Goal: Navigation & Orientation: Find specific page/section

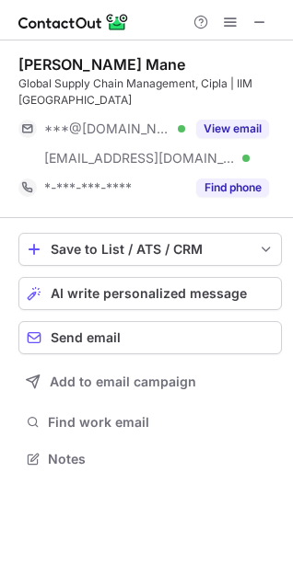
scroll to position [445, 293]
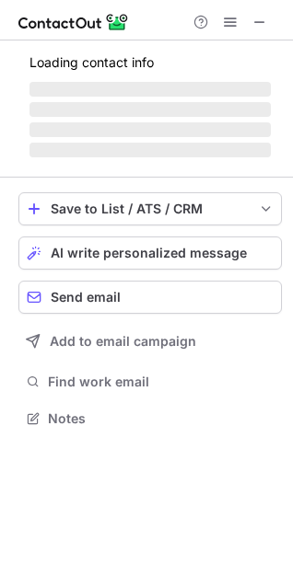
scroll to position [416, 293]
